Goal: Task Accomplishment & Management: Complete application form

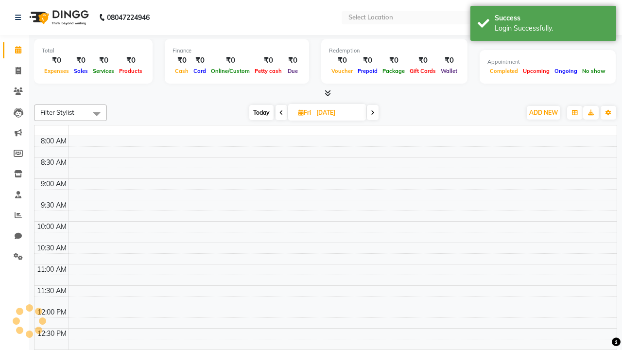
select select "en"
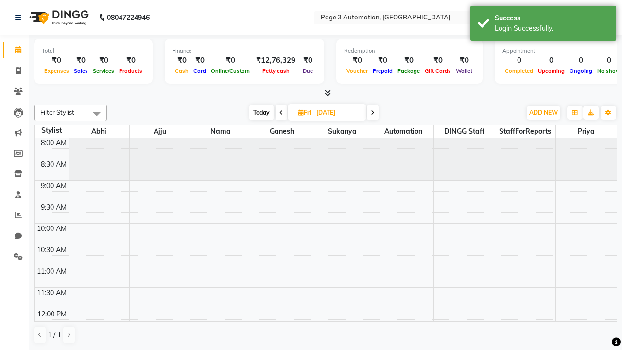
click at [260, 112] on span "Today" at bounding box center [261, 112] width 24 height 15
type input "[DATE]"
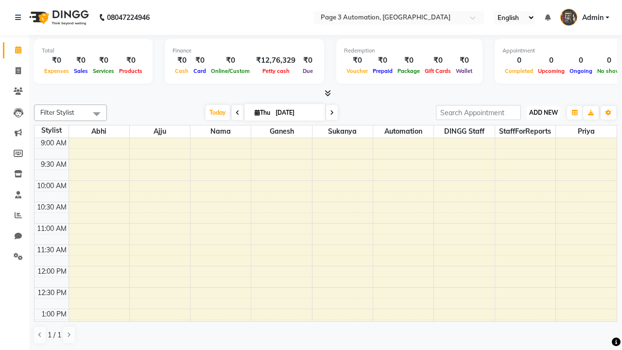
click at [543, 112] on span "ADD NEW" at bounding box center [543, 112] width 29 height 7
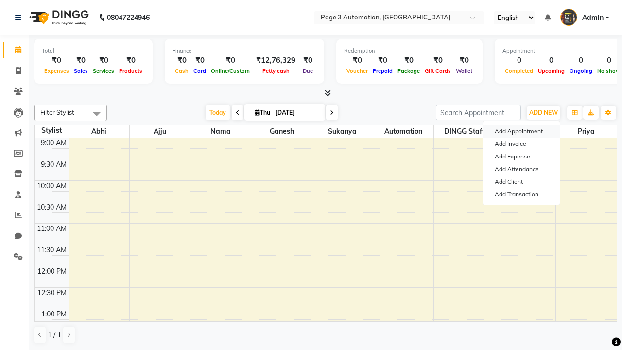
click at [521, 131] on button "Add Appointment" at bounding box center [521, 131] width 77 height 13
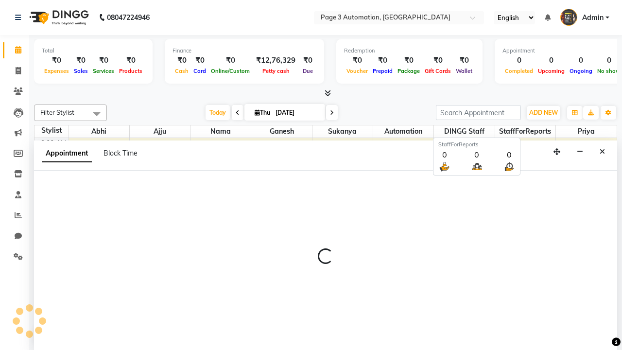
scroll to position [0, 0]
select select "tentative"
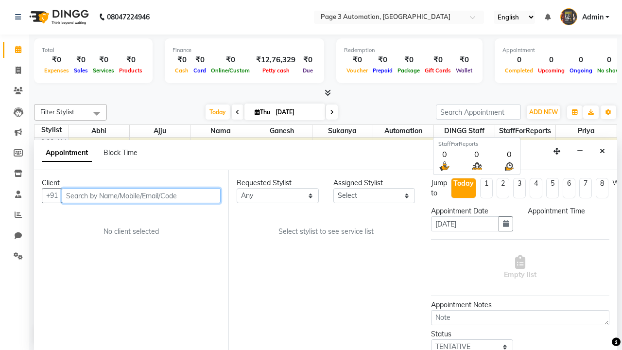
select select "600"
type input "8192346578"
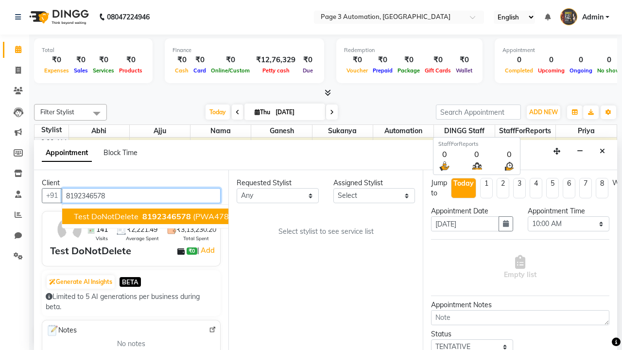
click at [142, 216] on span "8192346578" at bounding box center [166, 216] width 49 height 10
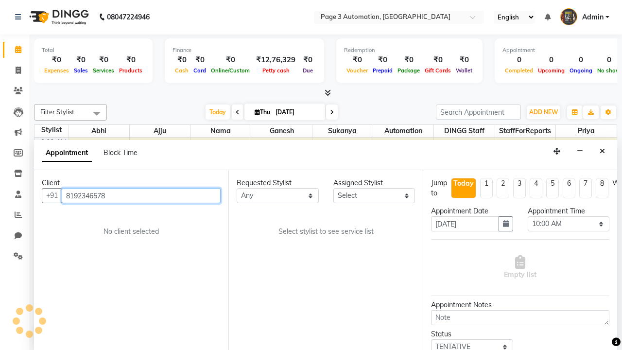
select select "711"
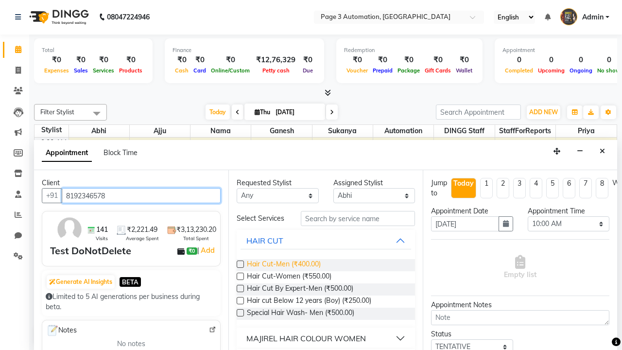
type input "8192346578"
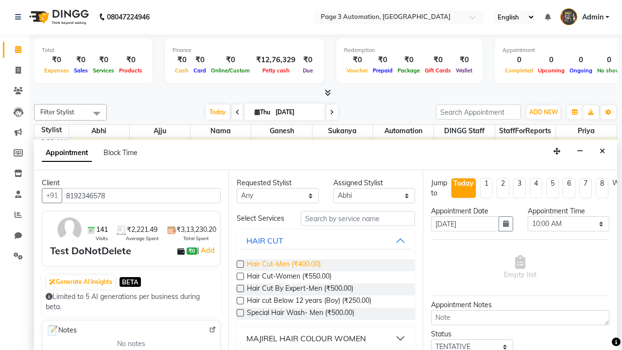
click at [283, 265] on span "Hair Cut-Men (₹400.00)" at bounding box center [284, 265] width 74 height 12
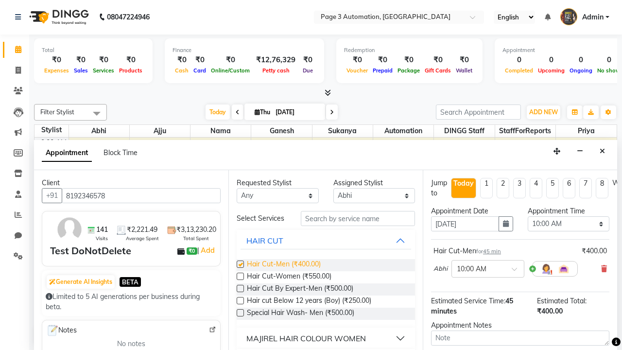
checkbox input "false"
click at [97, 113] on span at bounding box center [96, 113] width 19 height 18
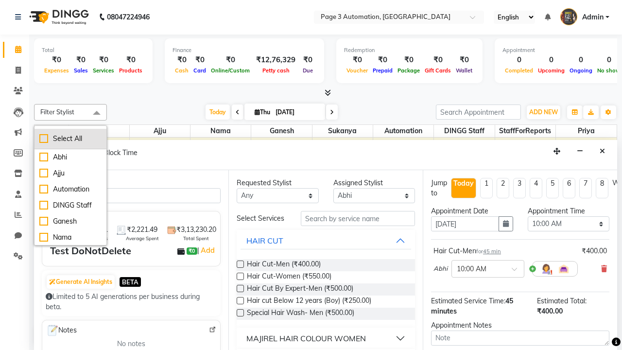
click at [70, 138] on div "Select All" at bounding box center [70, 139] width 62 height 10
checkbox input "true"
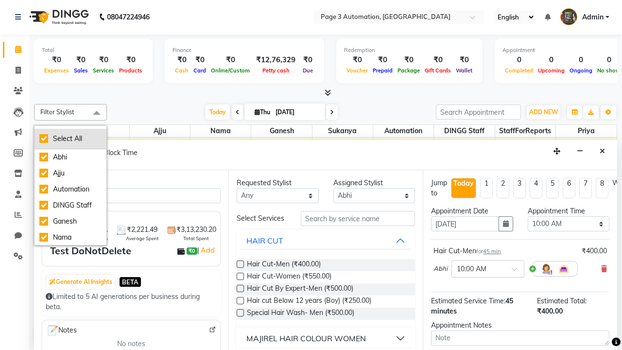
checkbox input "true"
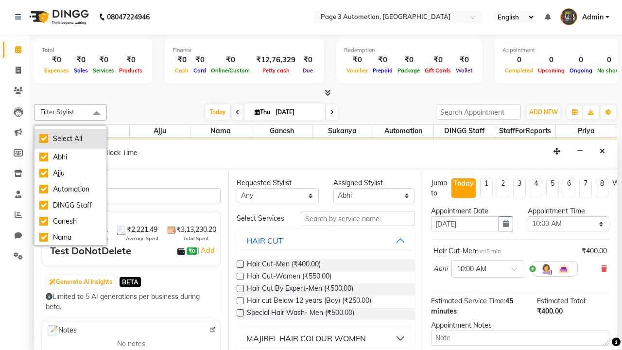
checkbox input "true"
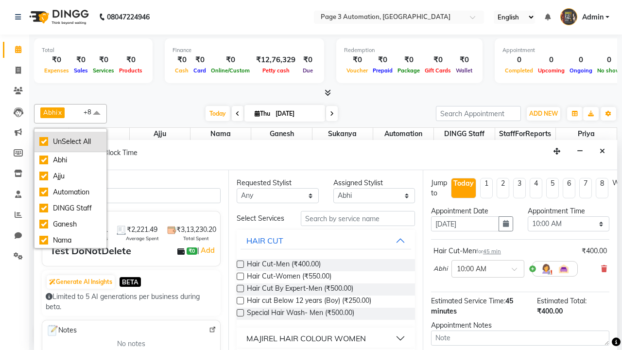
click at [70, 141] on div "UnSelect All" at bounding box center [70, 142] width 62 height 10
checkbox input "false"
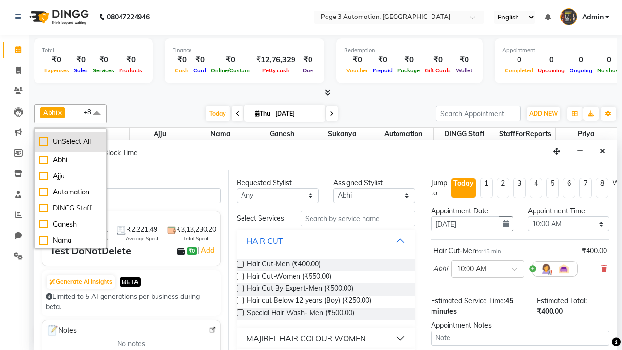
checkbox input "false"
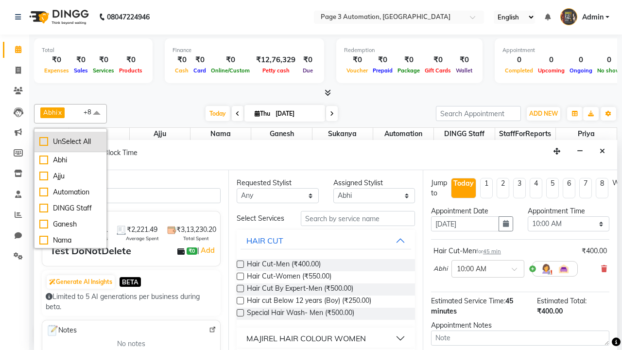
checkbox input "false"
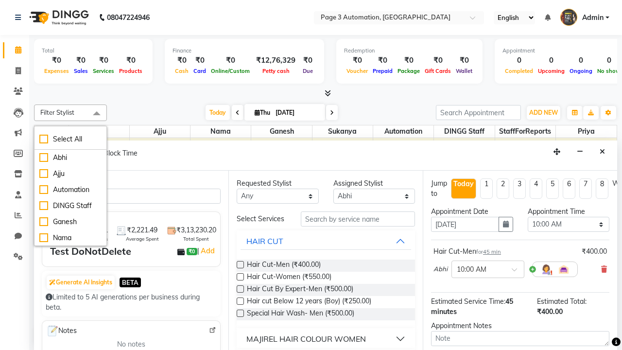
click at [97, 114] on span at bounding box center [96, 113] width 19 height 18
